Goal: Task Accomplishment & Management: Use online tool/utility

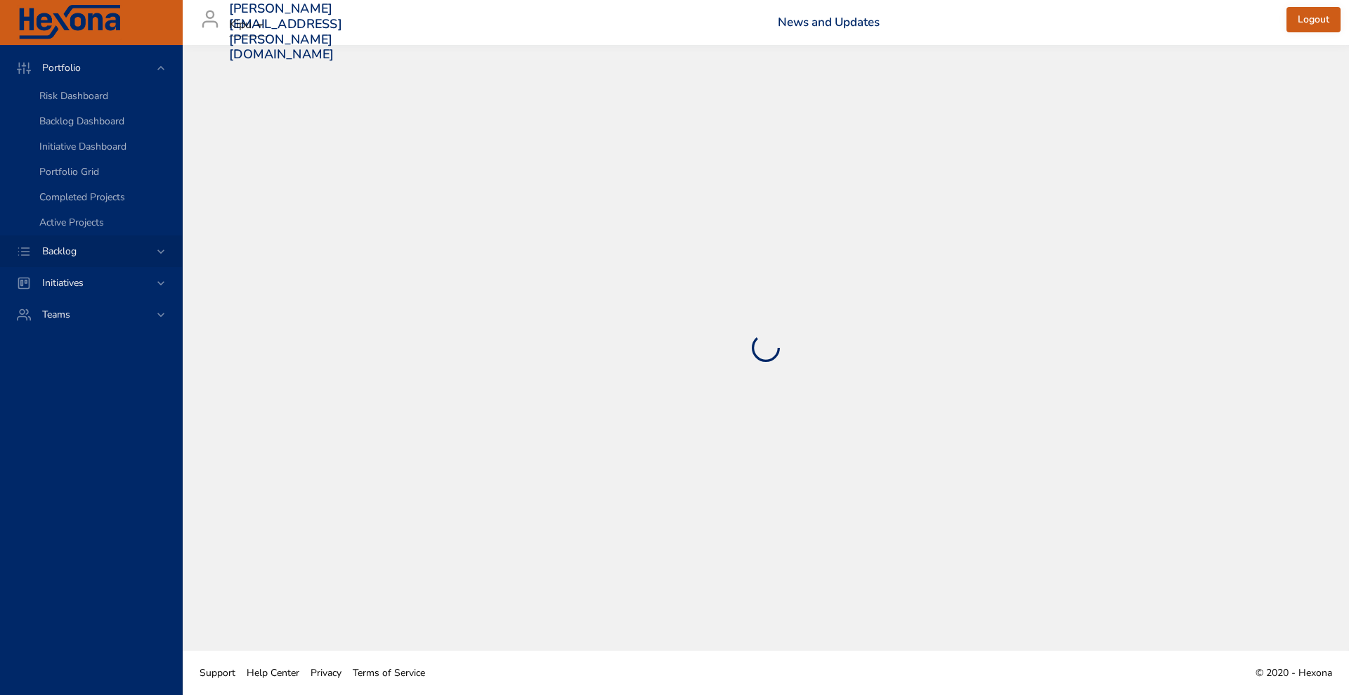
click at [99, 248] on div "Backlog" at bounding box center [92, 251] width 123 height 15
click at [75, 130] on span "Backlog Details" at bounding box center [72, 127] width 67 height 13
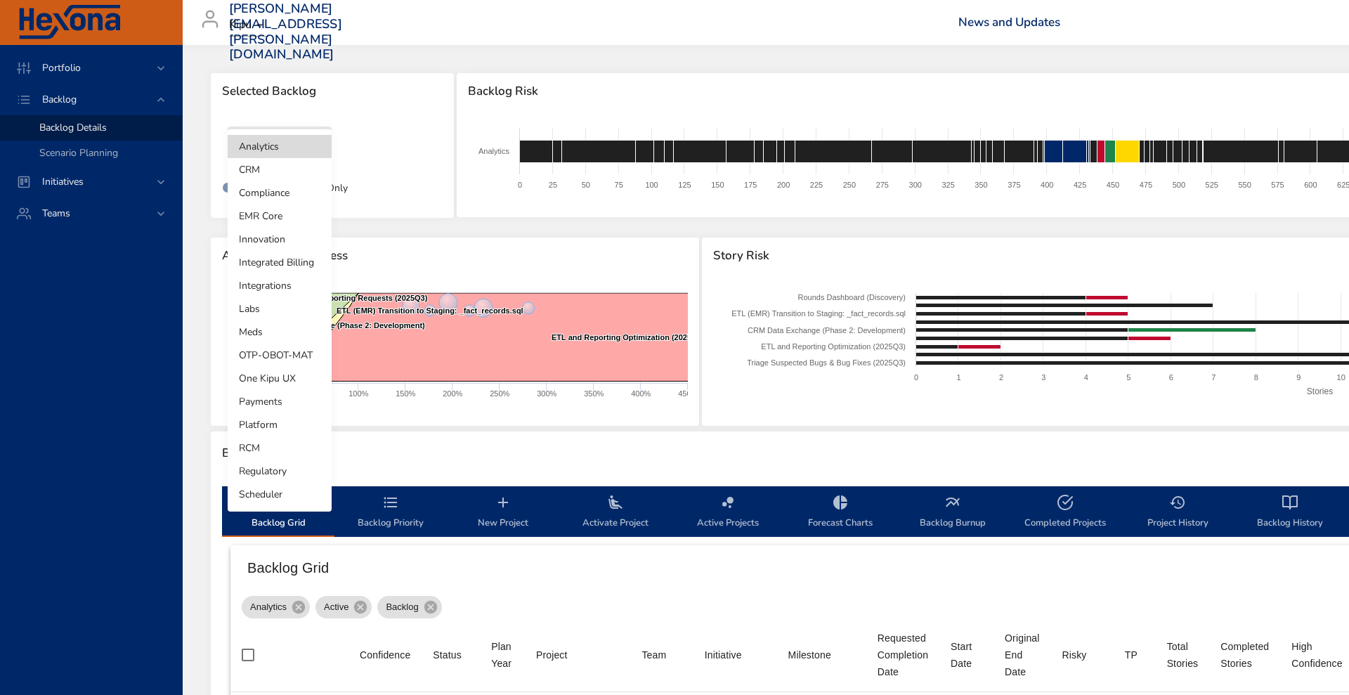
click at [294, 150] on body "Portfolio Backlog Backlog Details Scenario Planning Initiatives Teams [PERSON_N…" at bounding box center [674, 347] width 1349 height 695
click at [286, 256] on li "Integrated Billing" at bounding box center [280, 262] width 104 height 23
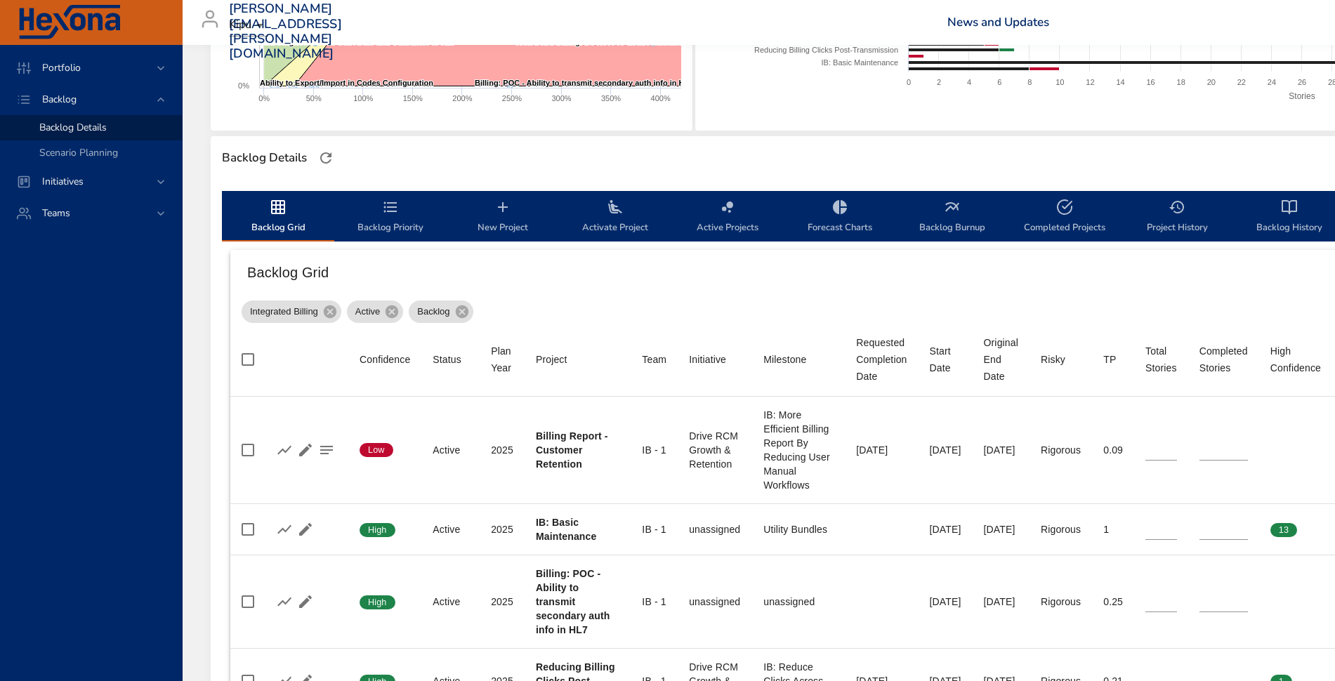
scroll to position [301, 0]
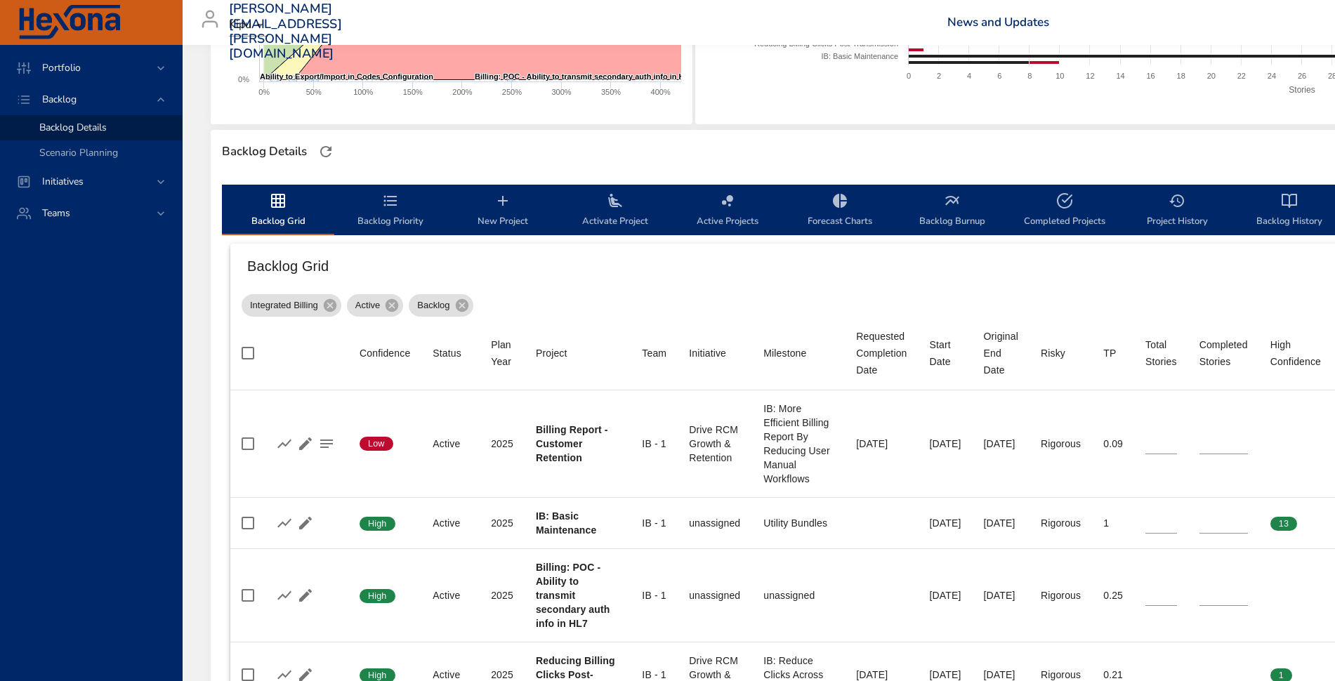
click at [614, 218] on span "Activate Project" at bounding box center [616, 210] width 96 height 37
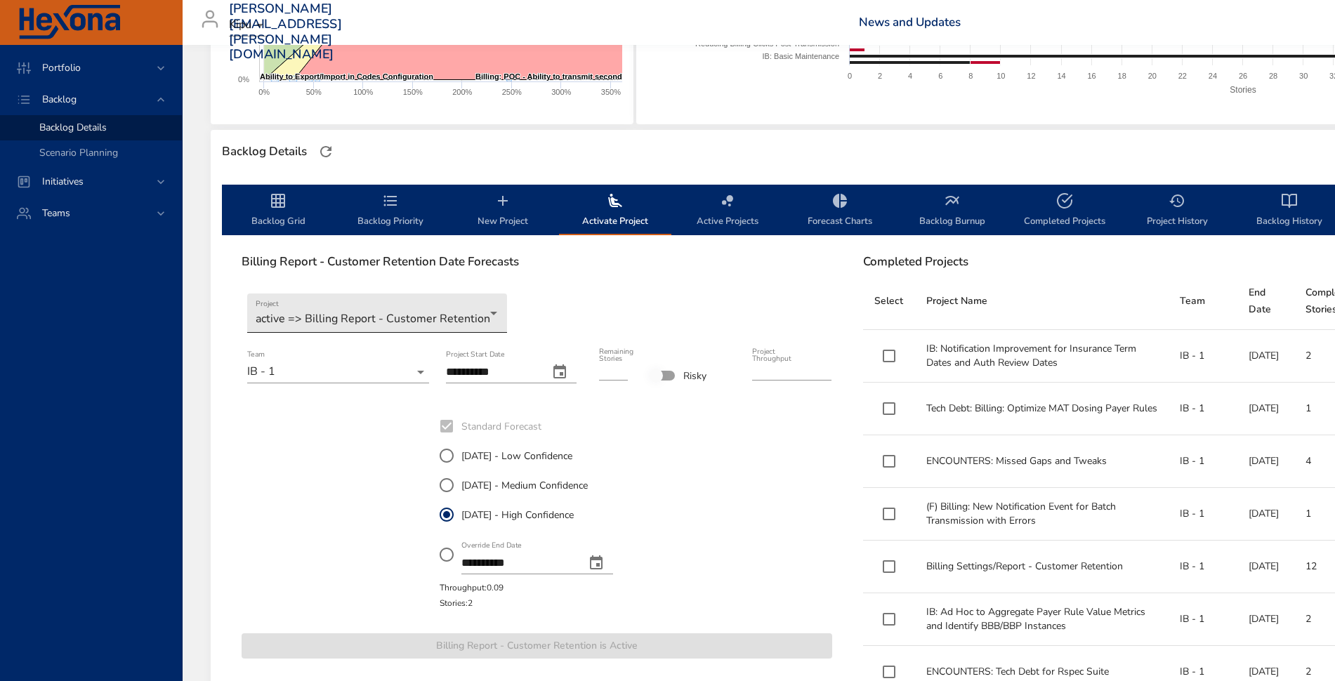
click at [404, 316] on body "Portfolio Backlog Backlog Details Scenario Planning Initiatives Teams [PERSON_N…" at bounding box center [667, 39] width 1335 height 681
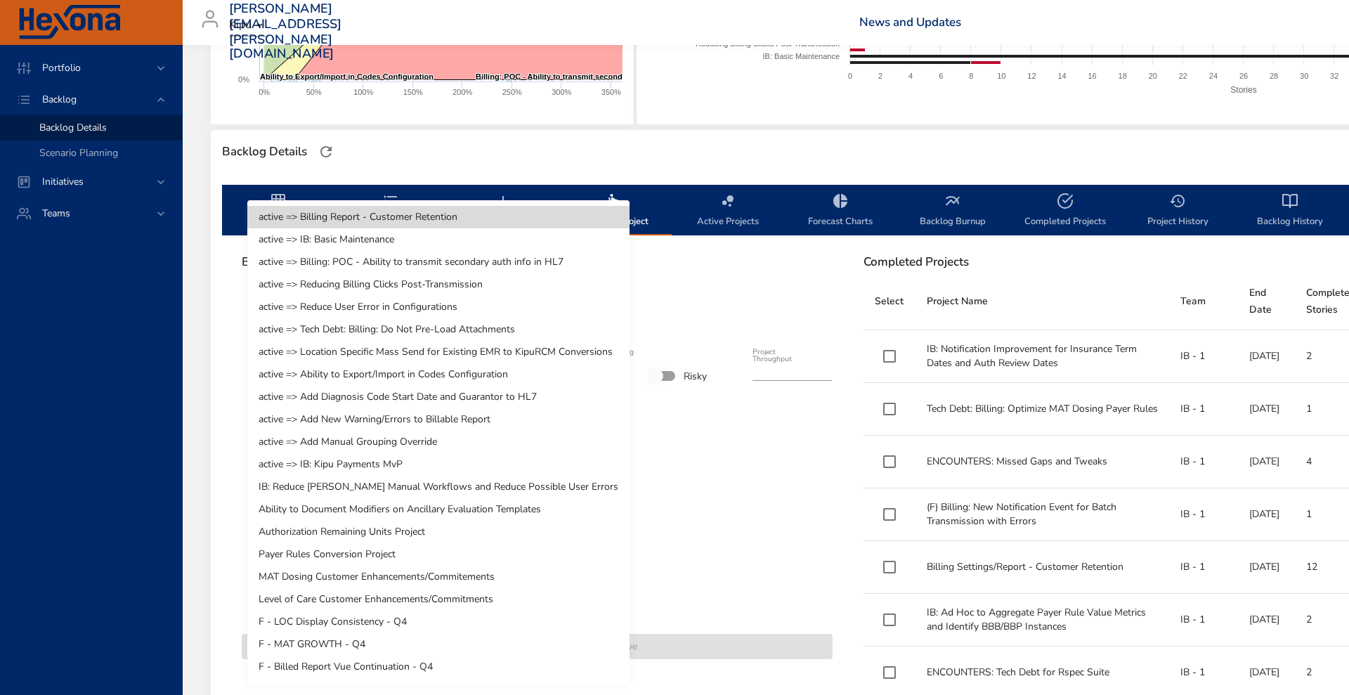
click at [389, 506] on li "Ability to Document Modifiers on Ancillary Evaluation Templates" at bounding box center [438, 509] width 382 height 22
type input "*"
type input "****"
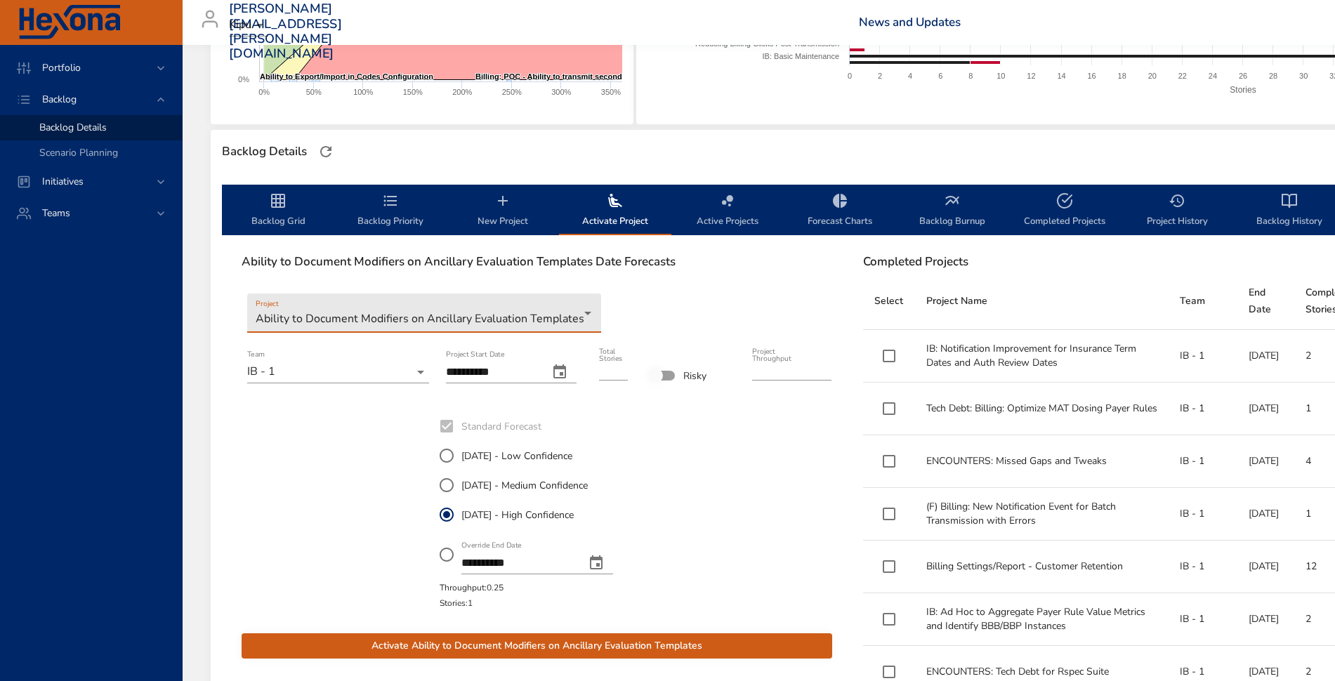
click at [447, 651] on span "Activate Ability to Document Modifiers on Ancillary Evaluation Templates" at bounding box center [537, 647] width 568 height 18
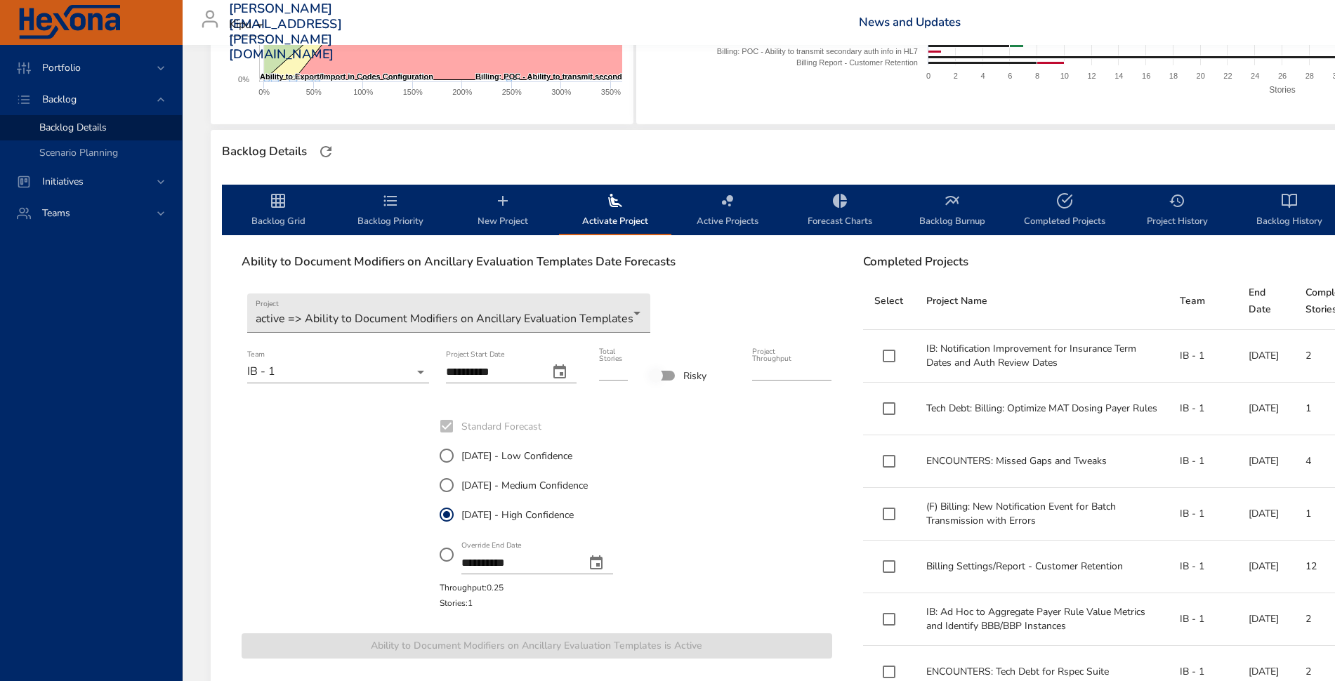
click at [396, 204] on icon "backlog-tab" at bounding box center [390, 200] width 17 height 17
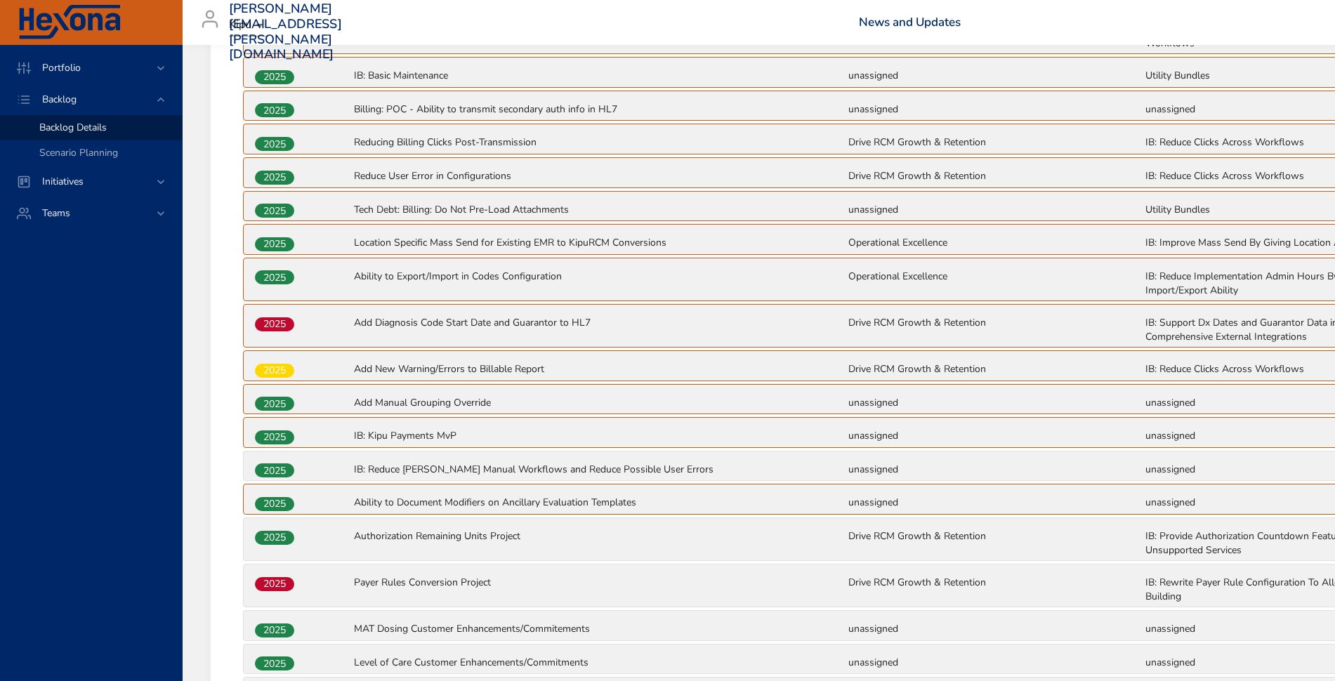
scroll to position [585, 0]
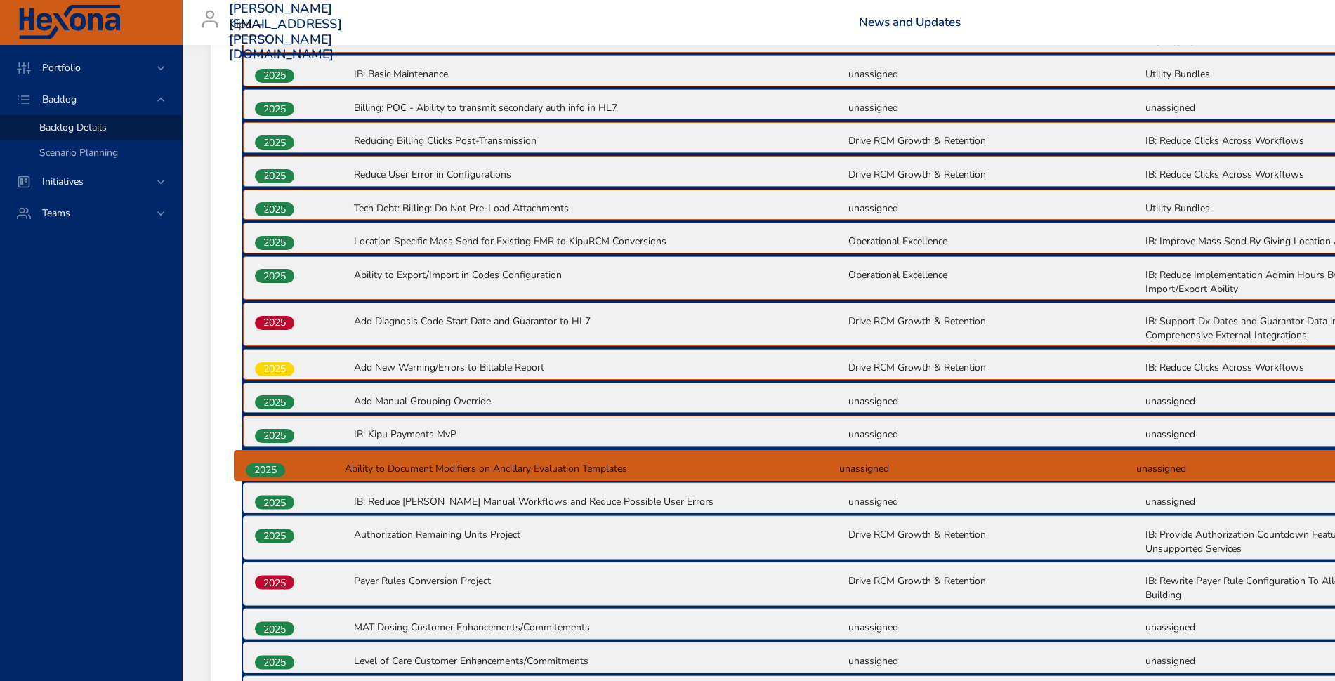
drag, startPoint x: 277, startPoint y: 504, endPoint x: 268, endPoint y: 466, distance: 39.0
click at [268, 466] on div "2025 Billing Report - Customer Retention Drive RCM Growth & Retention IB: More …" at bounding box center [848, 393] width 1212 height 770
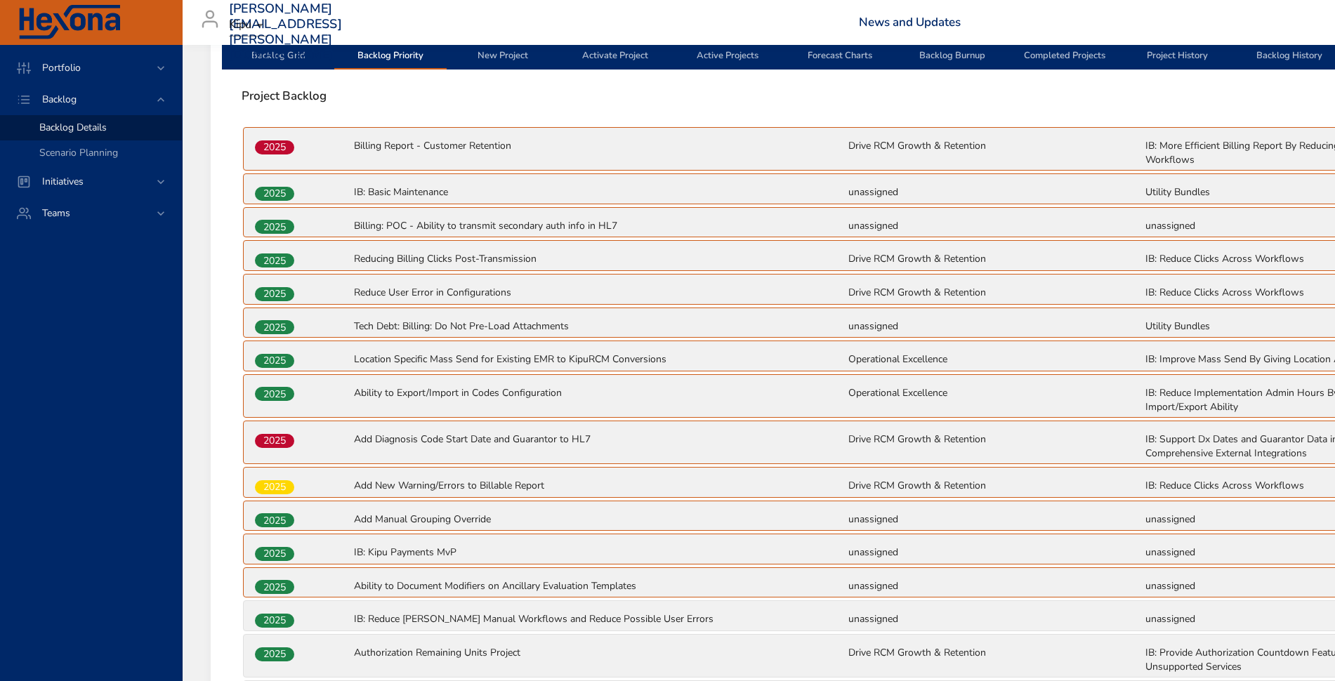
scroll to position [0, 0]
